Goal: Task Accomplishment & Management: Complete application form

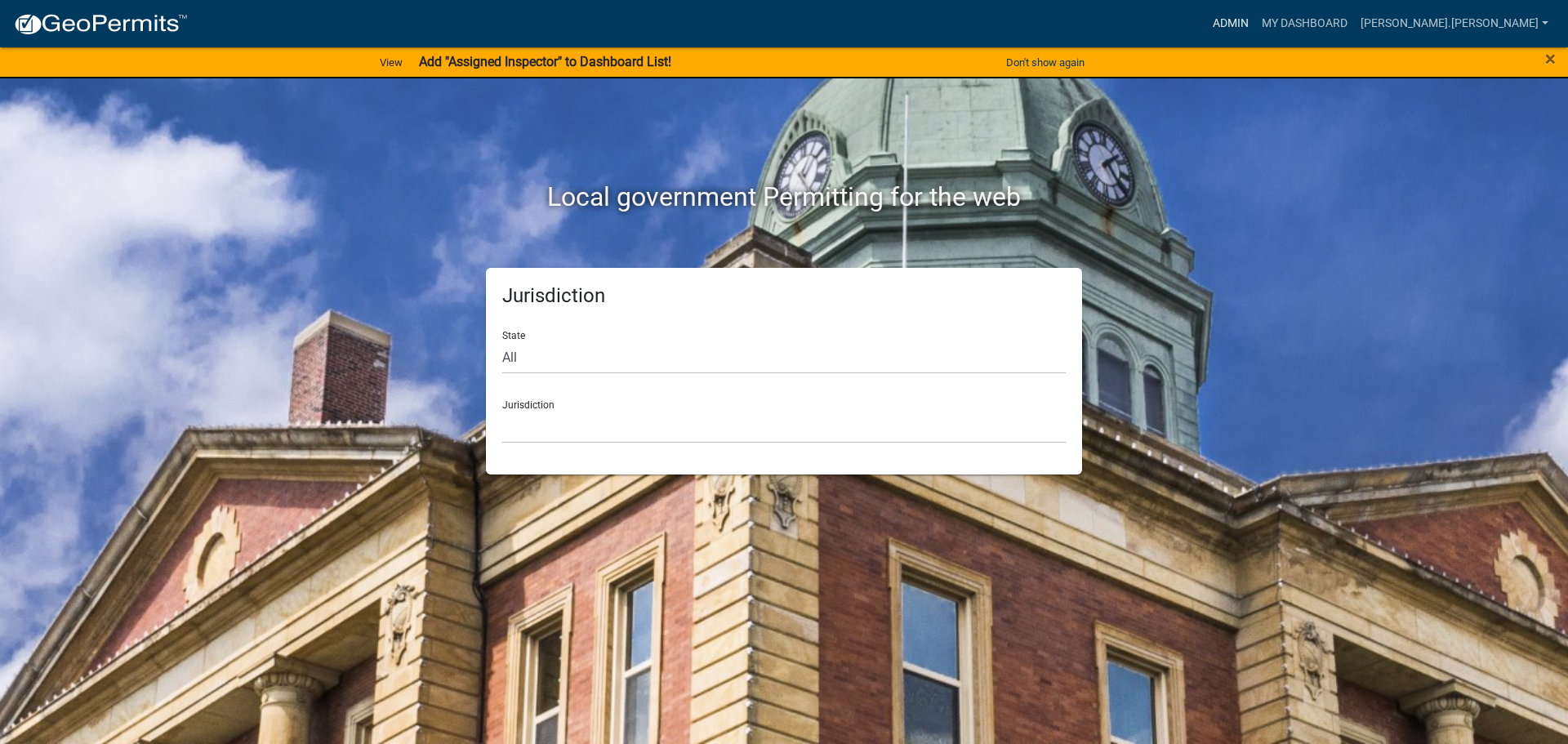
click at [1256, 18] on link "Admin" at bounding box center [1231, 24] width 49 height 31
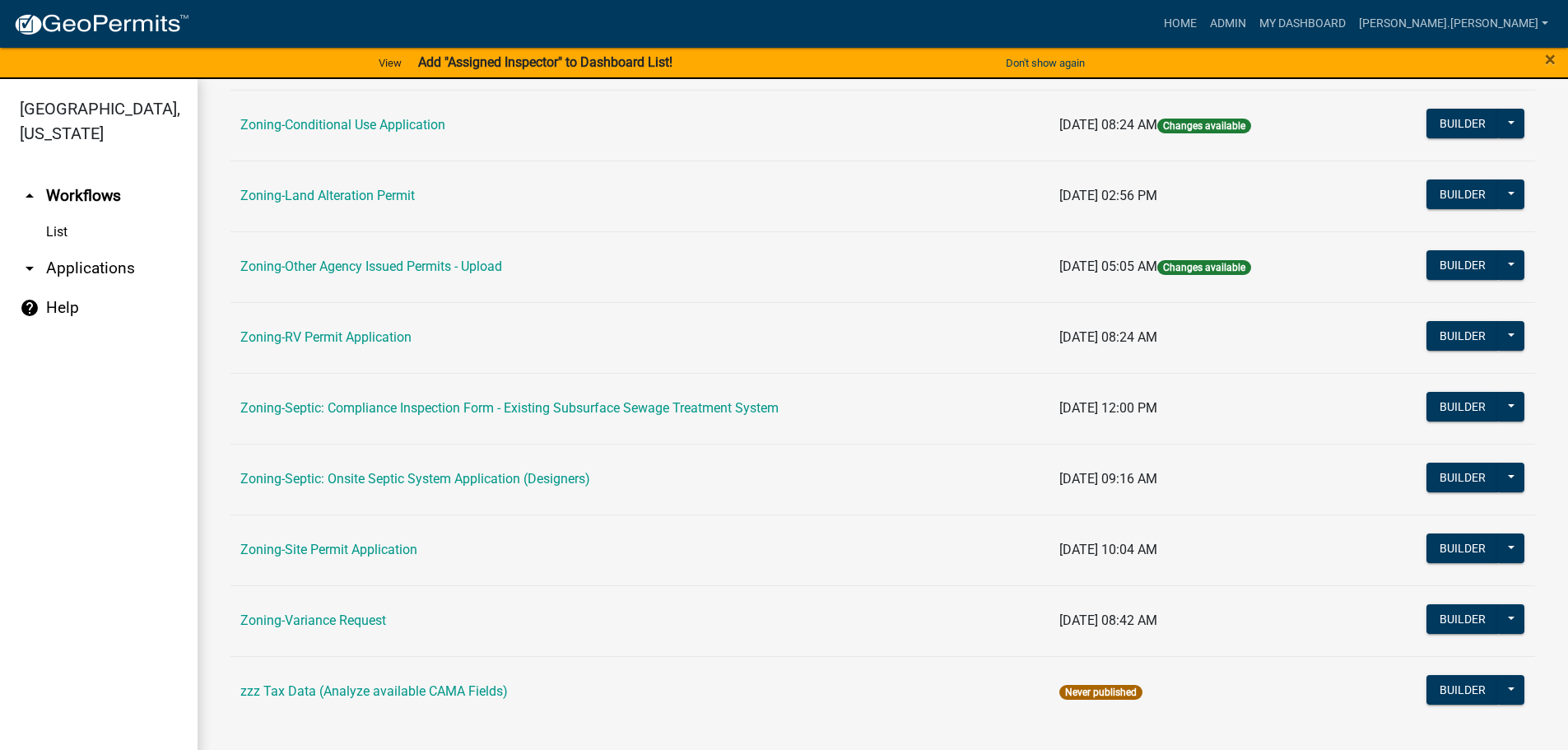
scroll to position [513, 0]
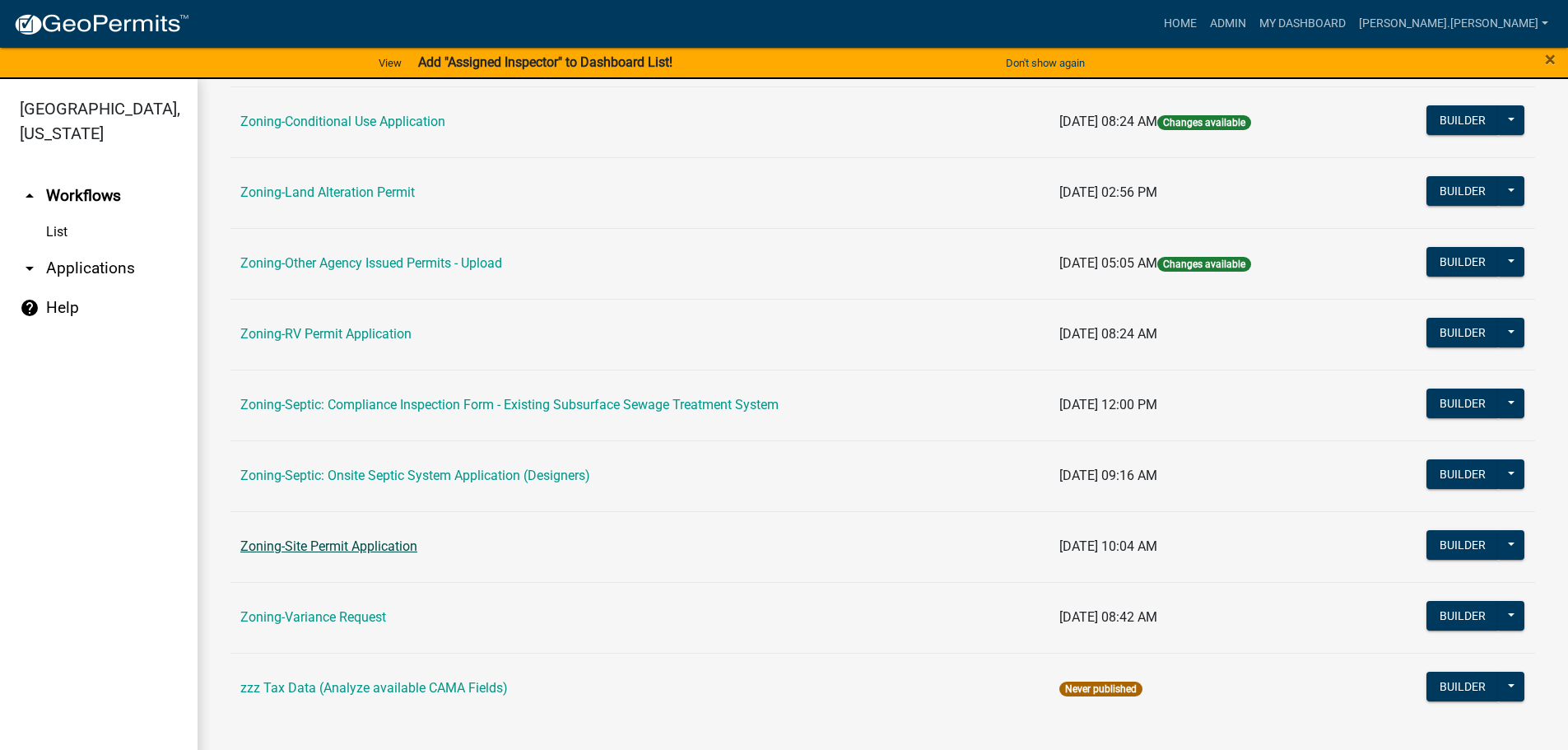
click at [386, 545] on link "Zoning-Site Permit Application" at bounding box center [329, 546] width 177 height 16
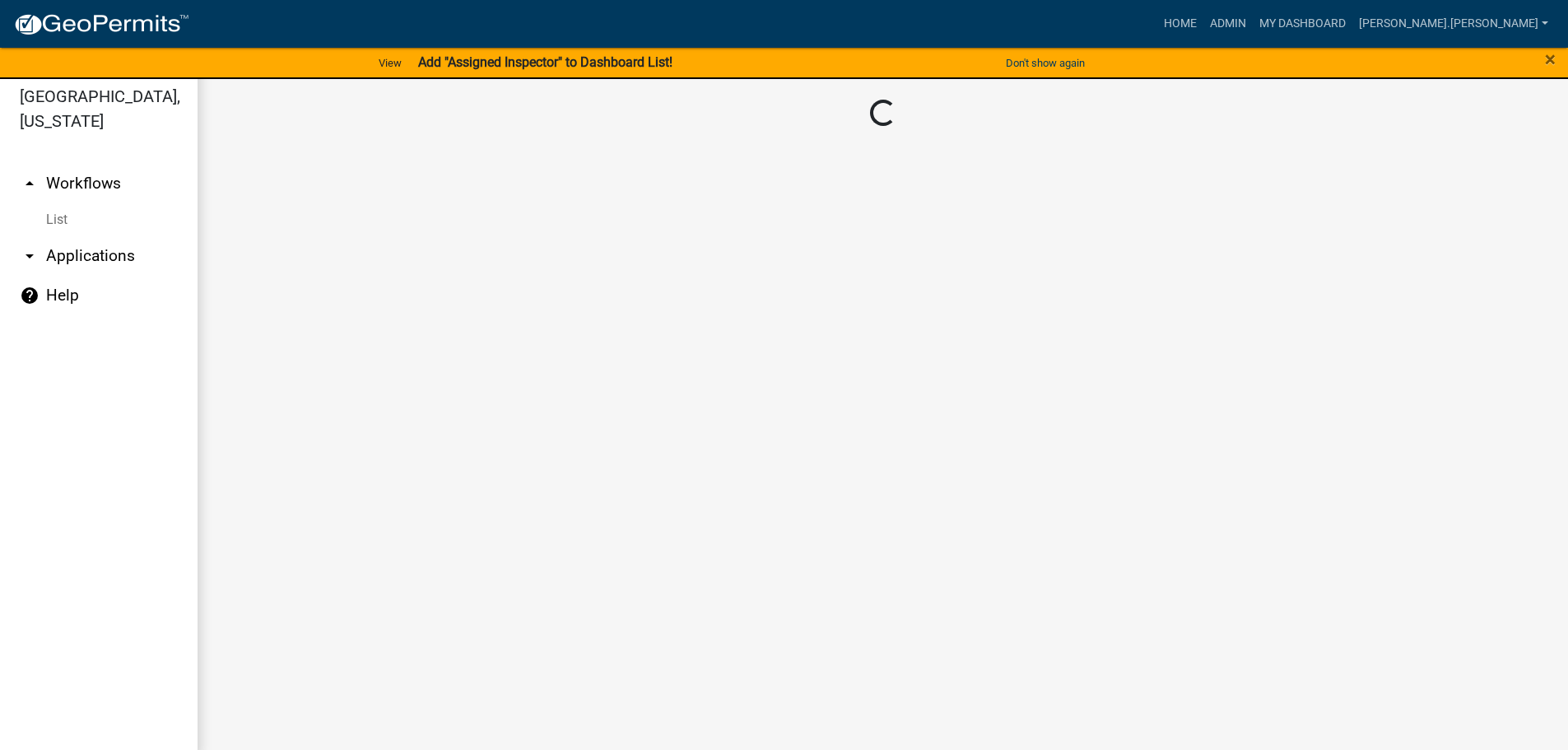
scroll to position [19, 0]
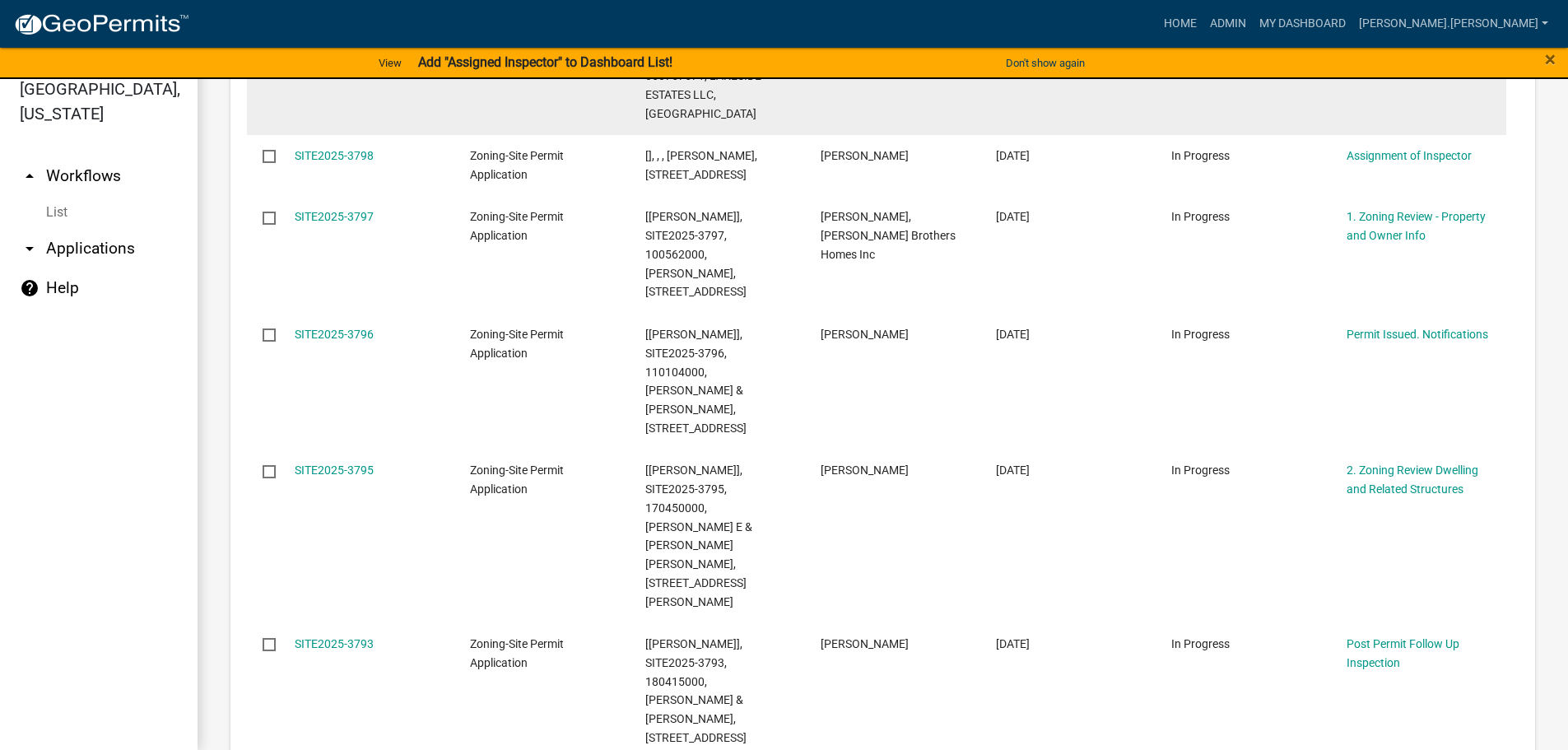
drag, startPoint x: 580, startPoint y: 265, endPoint x: 575, endPoint y: 429, distance: 164.1
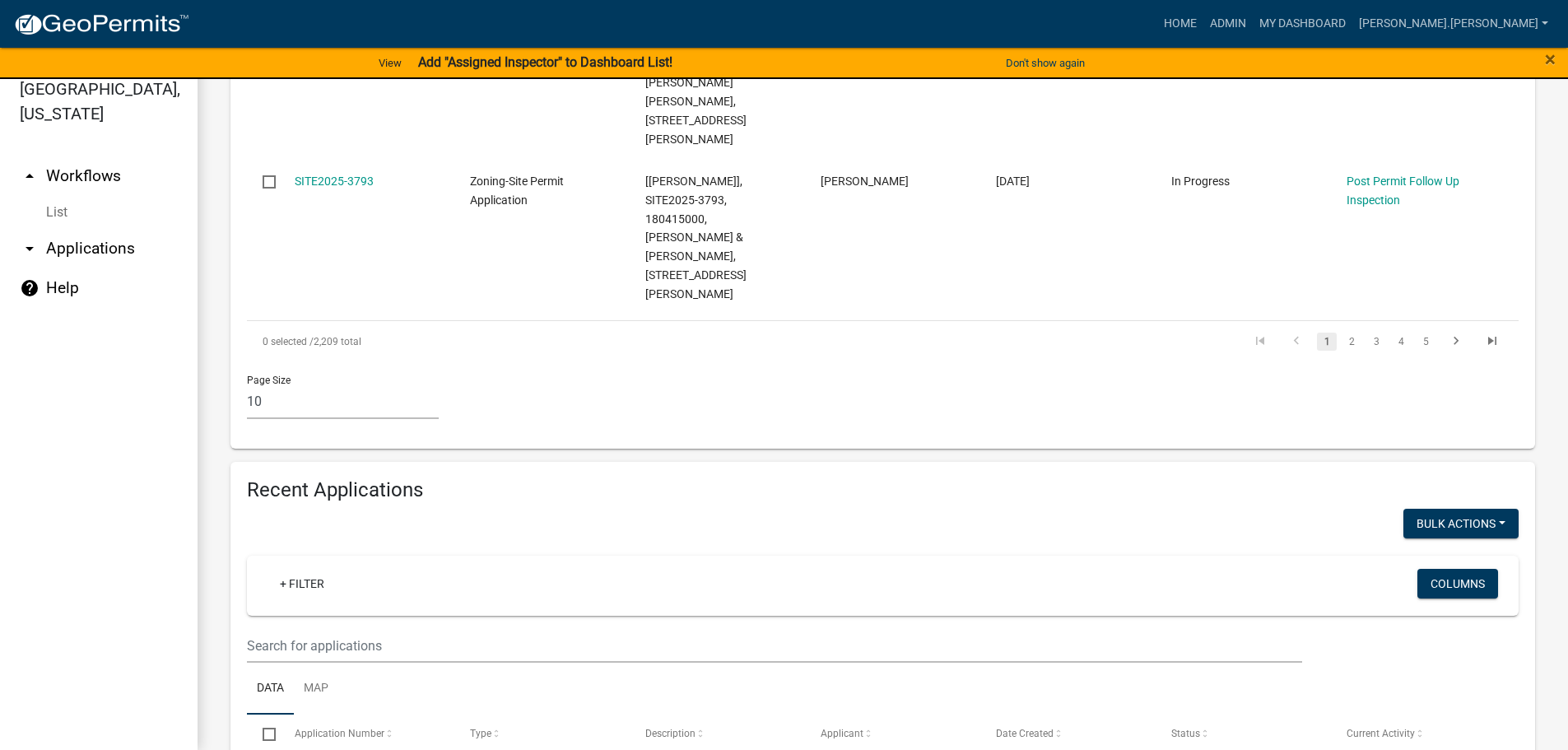
scroll to position [1598, 0]
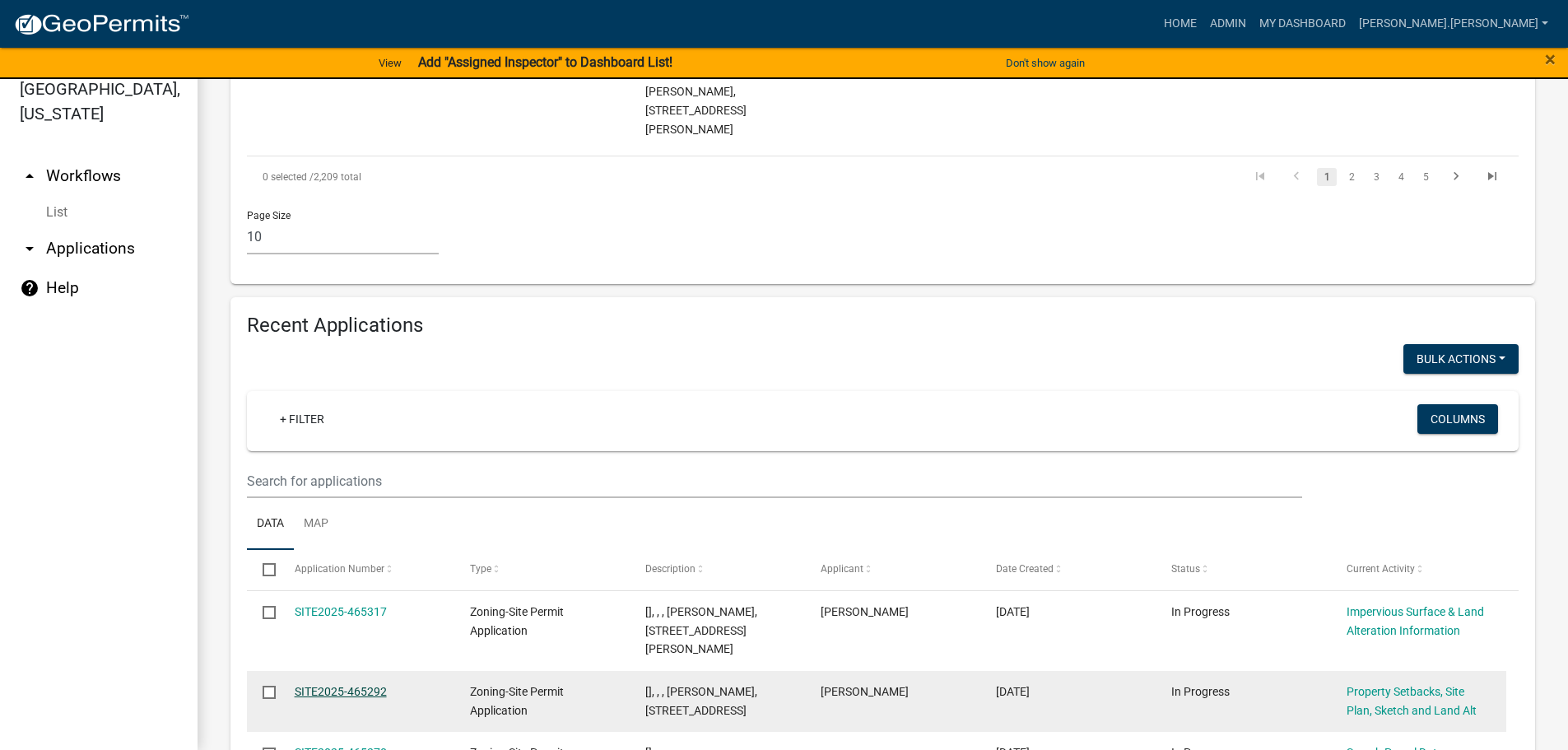
click at [301, 685] on link "SITE2025-465292" at bounding box center [340, 691] width 92 height 13
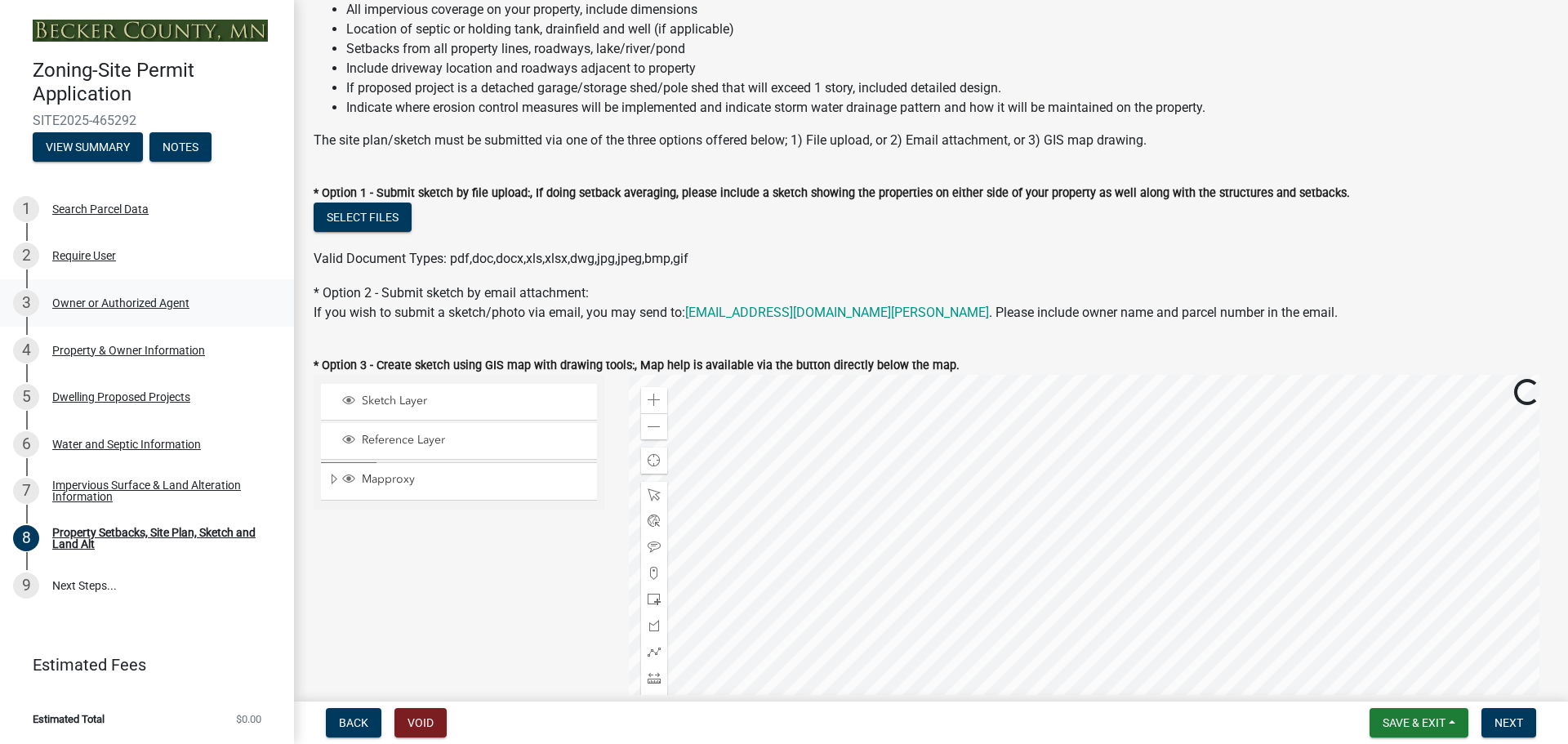
scroll to position [245, 0]
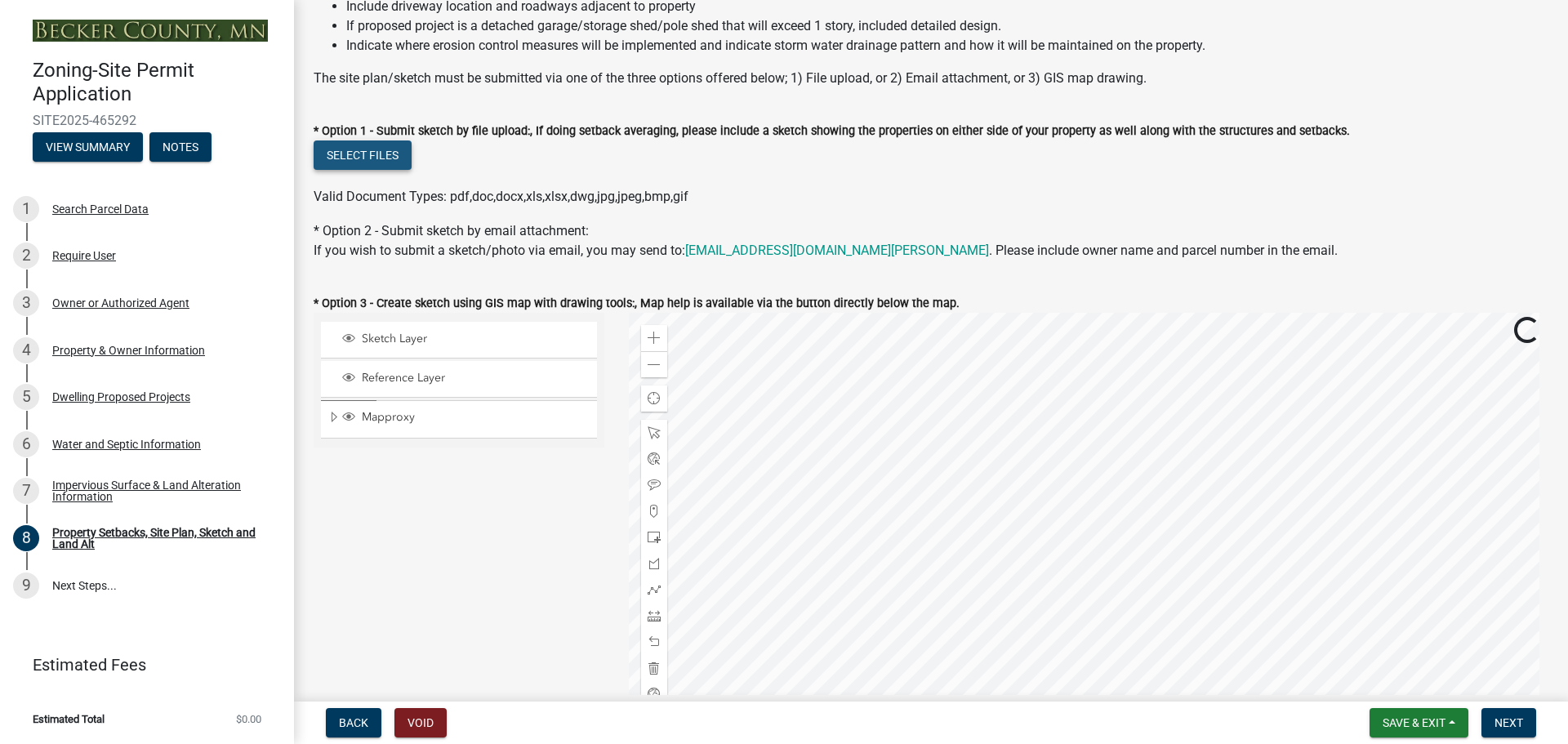
click at [326, 152] on button "Select files" at bounding box center [362, 155] width 98 height 29
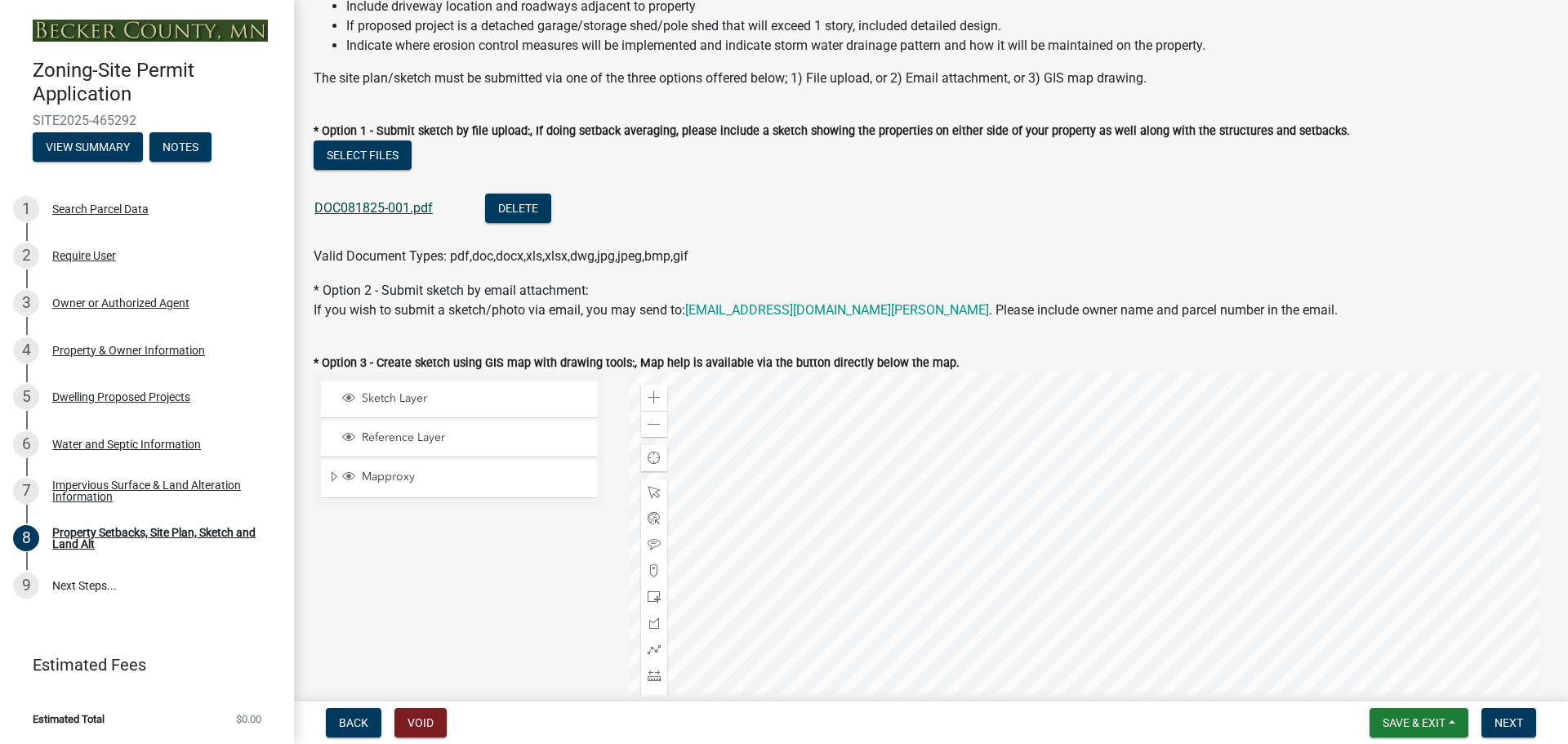
click at [411, 208] on link "DOC081825-001.pdf" at bounding box center [374, 207] width 119 height 16
click at [1431, 718] on span "Save & Exit" at bounding box center [1414, 722] width 63 height 13
click at [1386, 647] on button "Save" at bounding box center [1403, 641] width 131 height 39
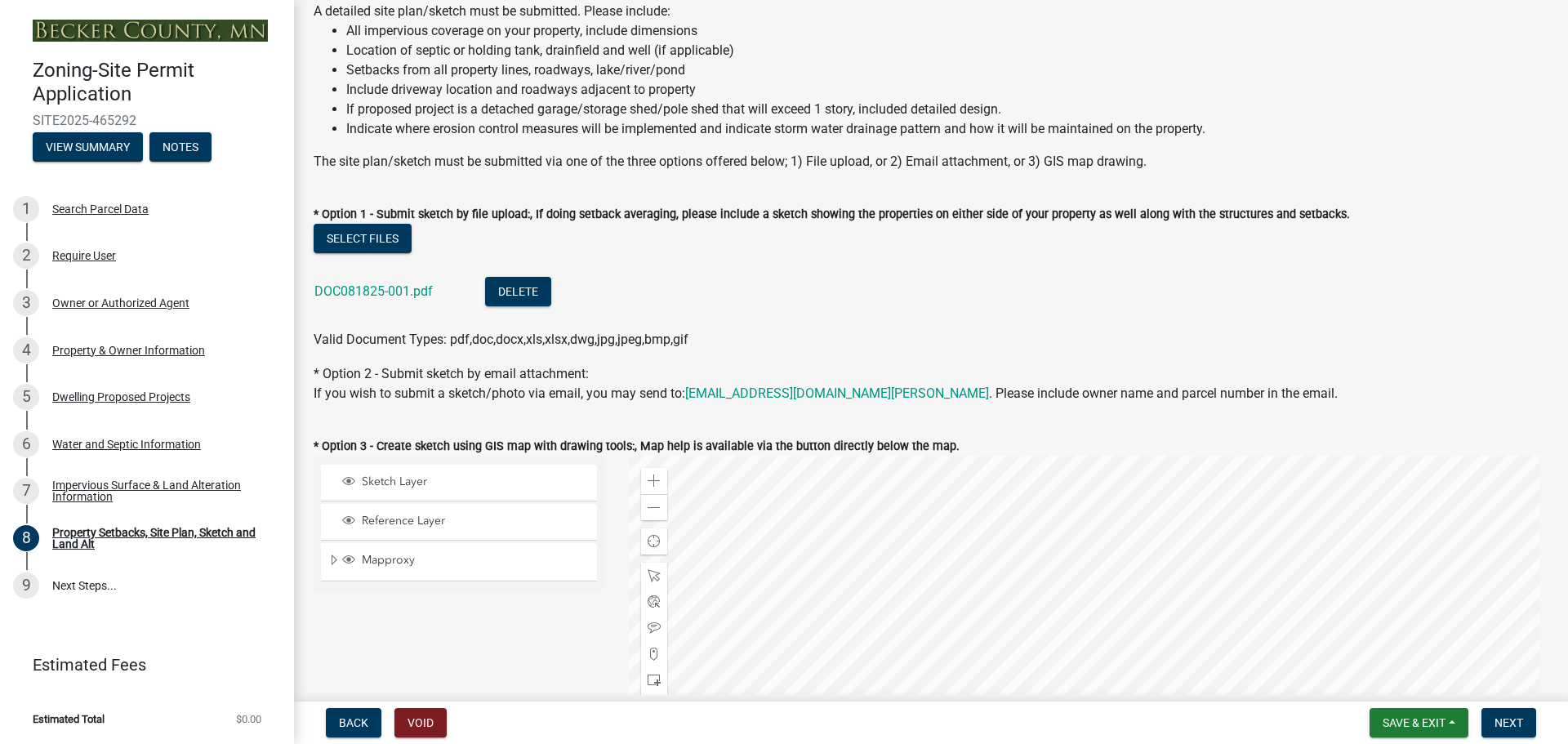
scroll to position [163, 0]
click at [837, 454] on div at bounding box center [1089, 657] width 921 height 408
click at [906, 611] on div at bounding box center [1089, 657] width 921 height 408
